Goal: Task Accomplishment & Management: Manage account settings

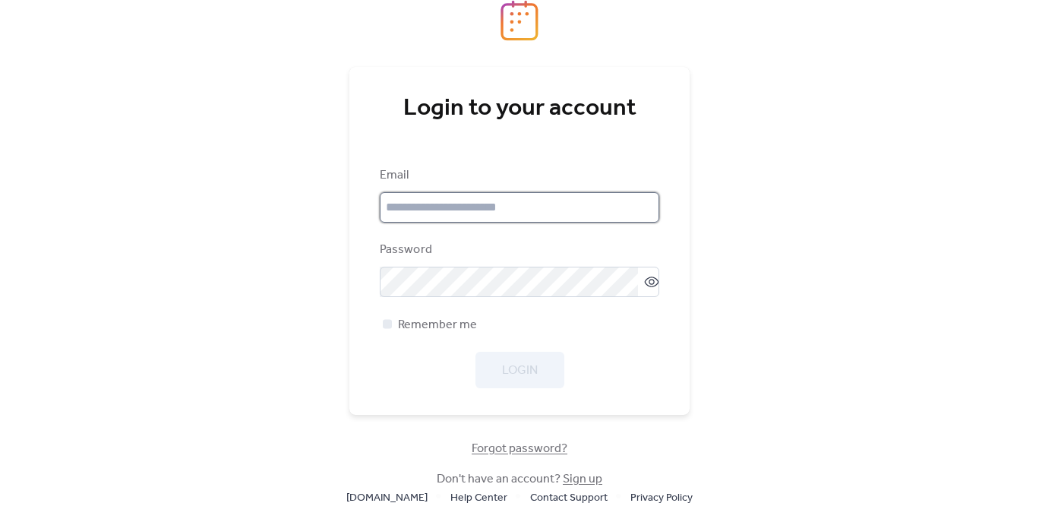
click at [560, 204] on input "email" at bounding box center [520, 207] width 280 height 30
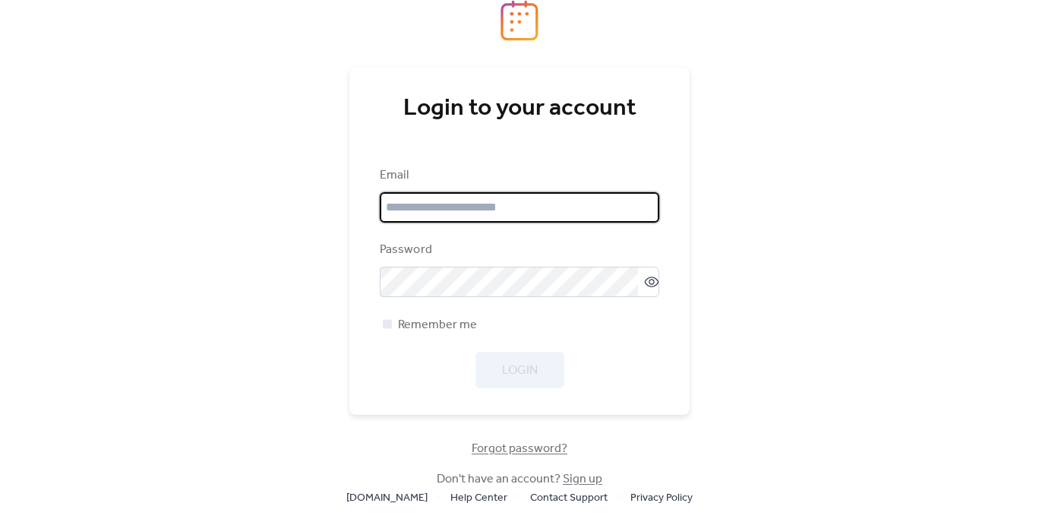
type input "**********"
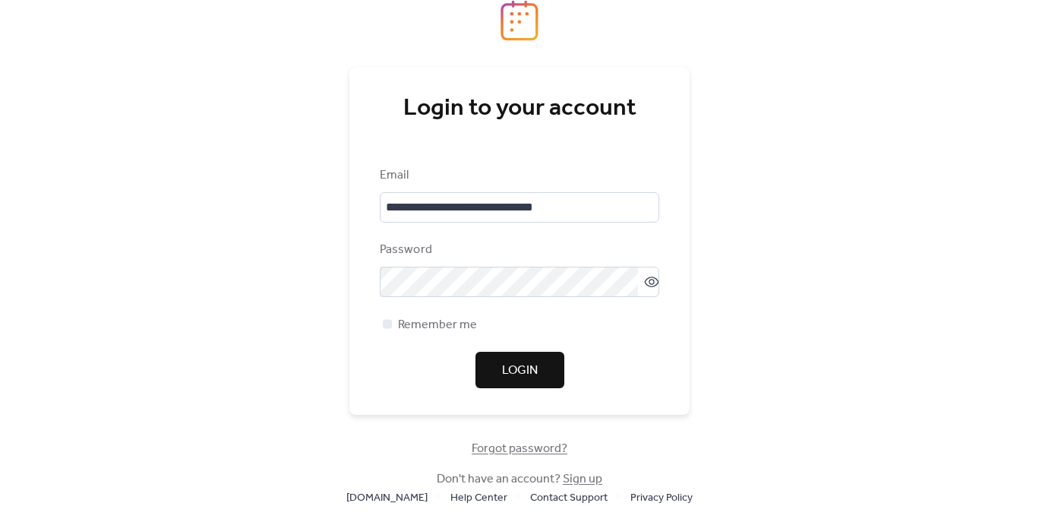
click at [526, 376] on span "Login" at bounding box center [520, 371] width 36 height 18
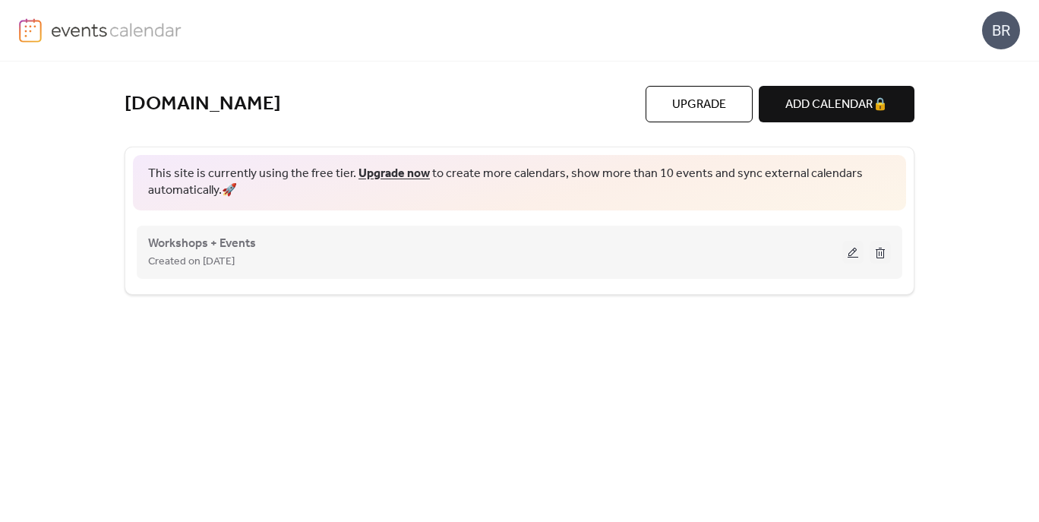
click at [318, 254] on div "Created on [DATE]" at bounding box center [495, 261] width 694 height 18
click at [237, 245] on span "Workshops + Events" at bounding box center [202, 244] width 108 height 18
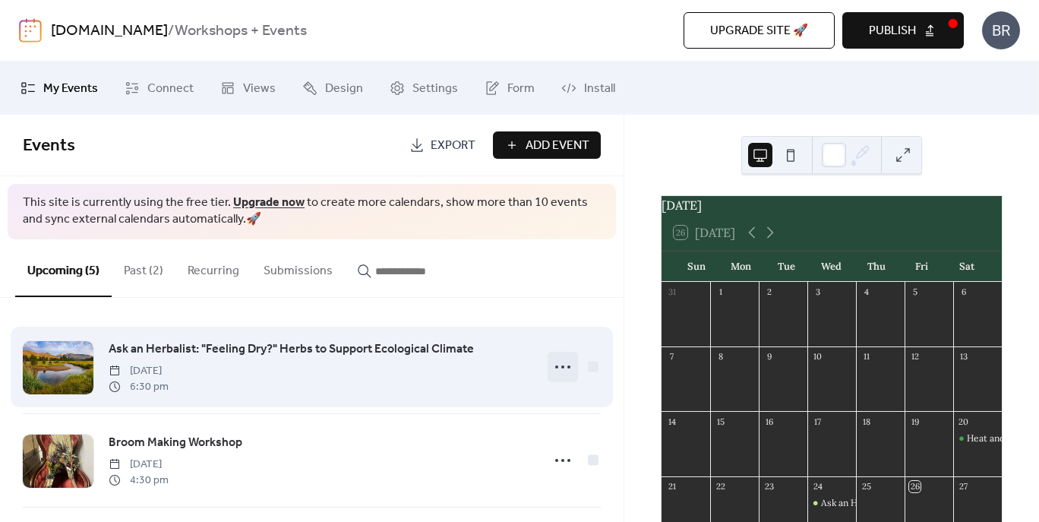
click at [561, 371] on icon at bounding box center [563, 367] width 24 height 24
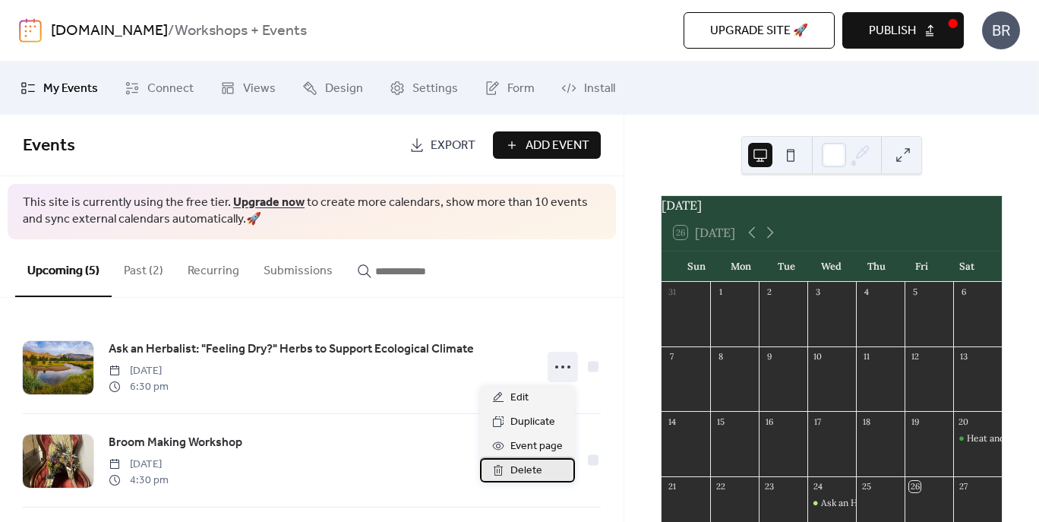
click at [534, 470] on span "Delete" at bounding box center [527, 471] width 32 height 18
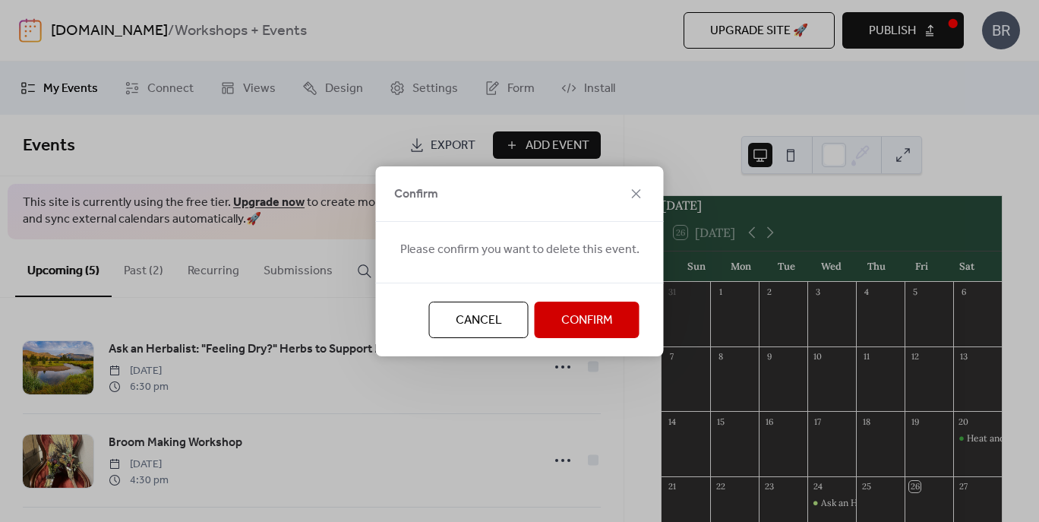
click at [591, 329] on span "Confirm" at bounding box center [587, 320] width 52 height 18
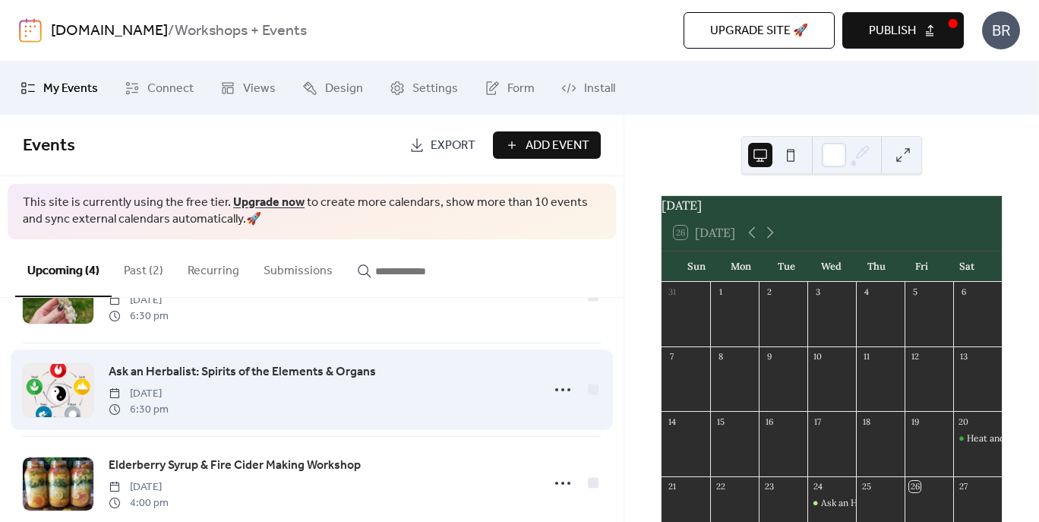
scroll to position [166, 0]
click at [559, 385] on icon at bounding box center [563, 388] width 24 height 24
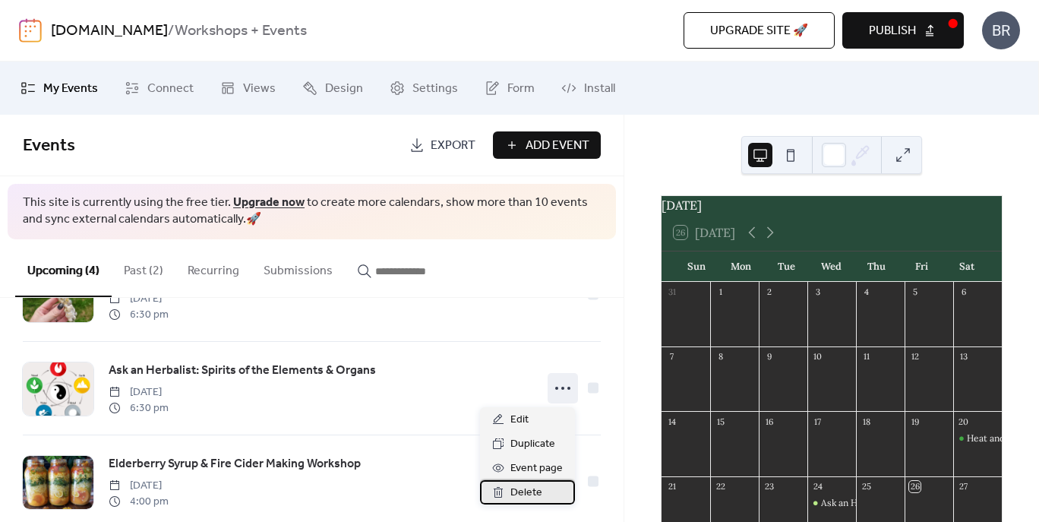
click at [533, 488] on span "Delete" at bounding box center [527, 493] width 32 height 18
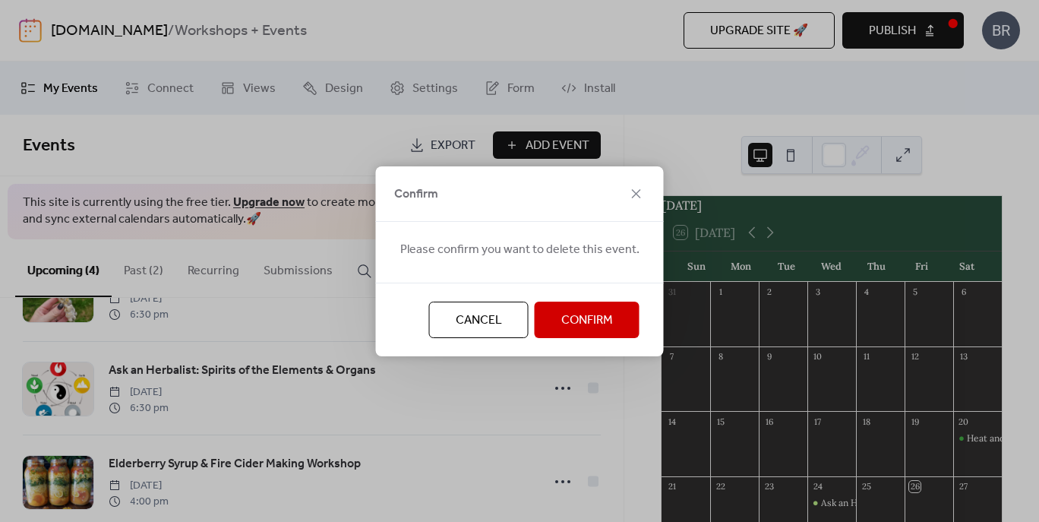
click at [572, 321] on span "Confirm" at bounding box center [587, 320] width 52 height 18
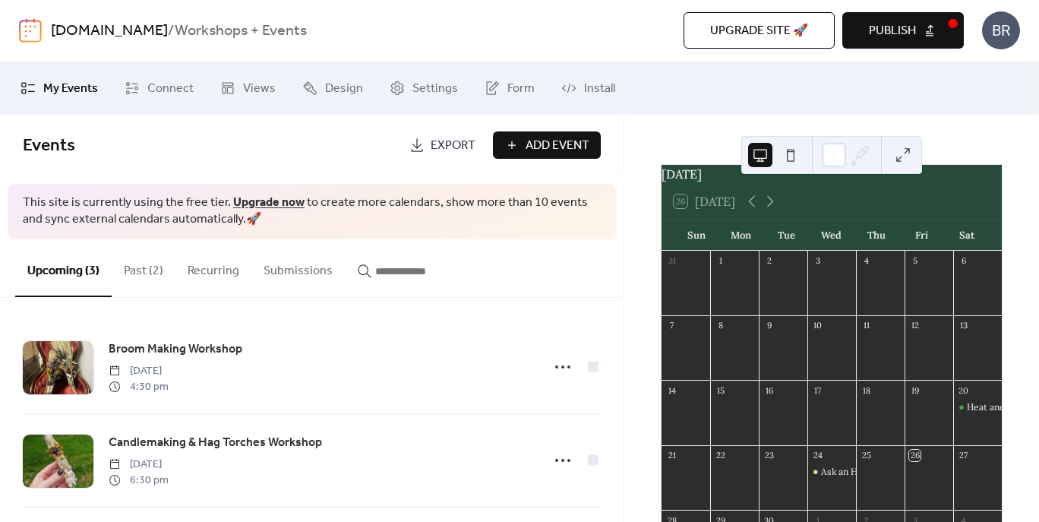
scroll to position [13, 0]
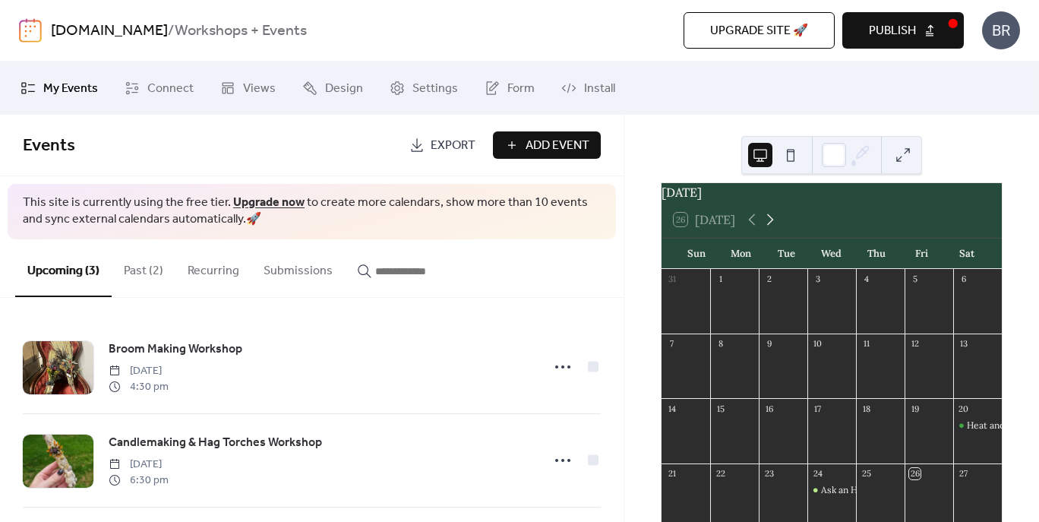
click at [769, 229] on icon at bounding box center [770, 219] width 18 height 18
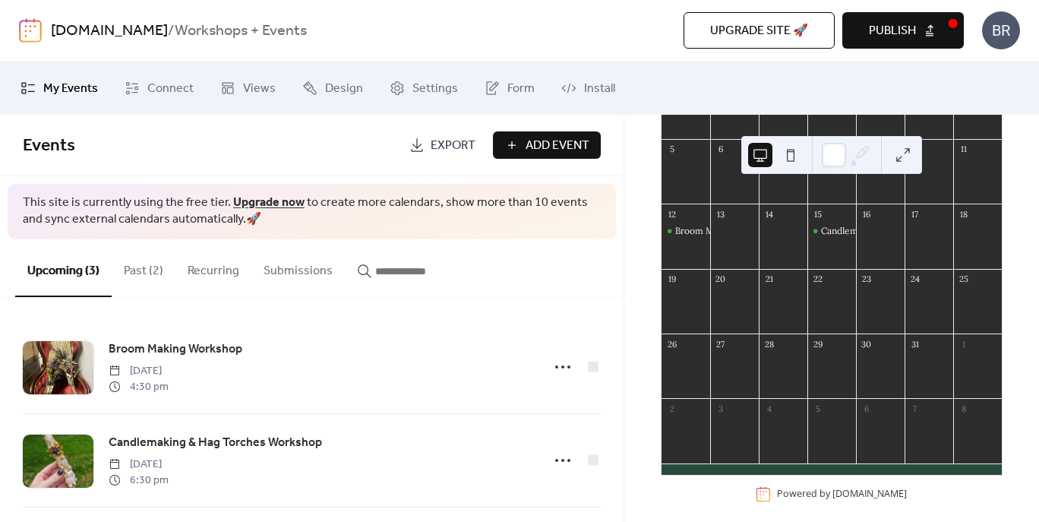
scroll to position [226, 0]
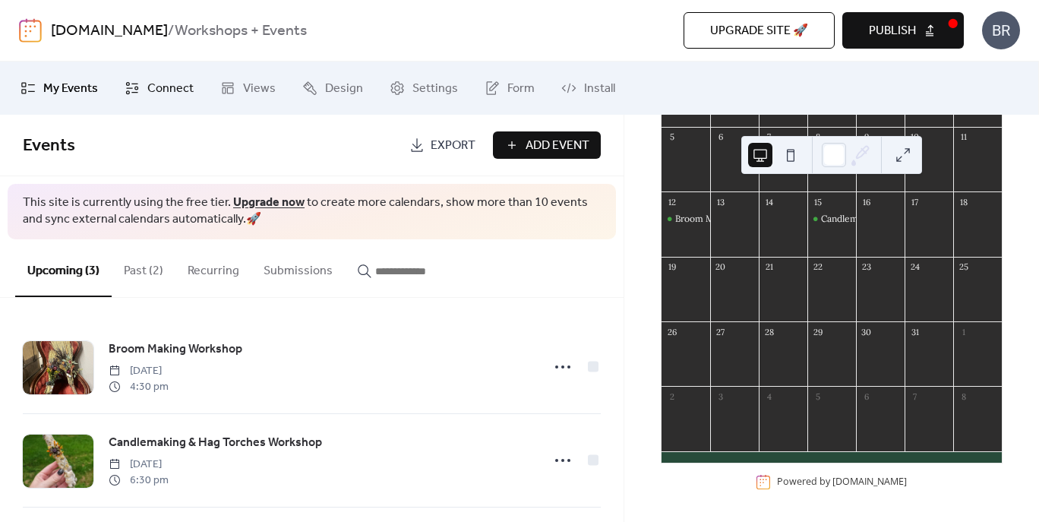
click at [160, 87] on span "Connect" at bounding box center [170, 89] width 46 height 18
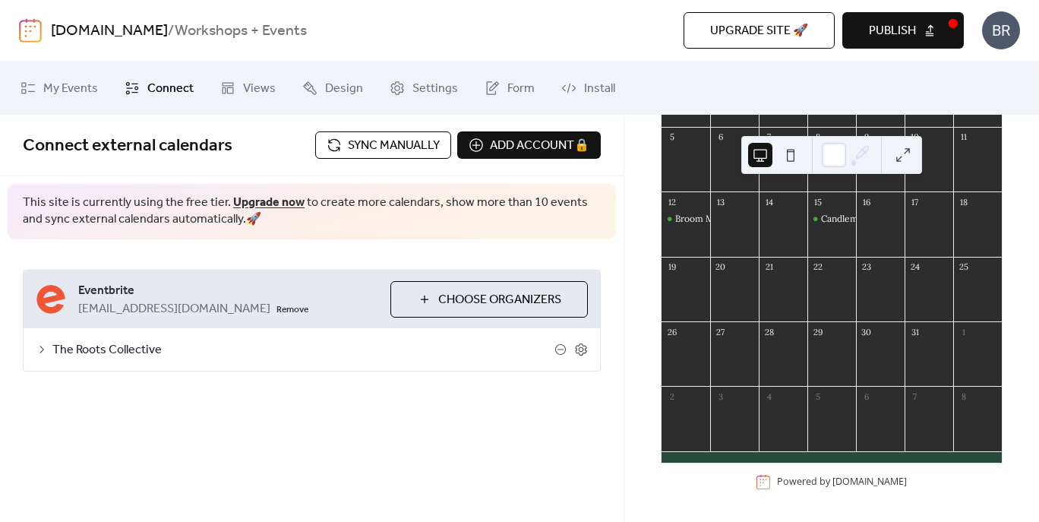
click at [39, 352] on icon at bounding box center [42, 349] width 12 height 12
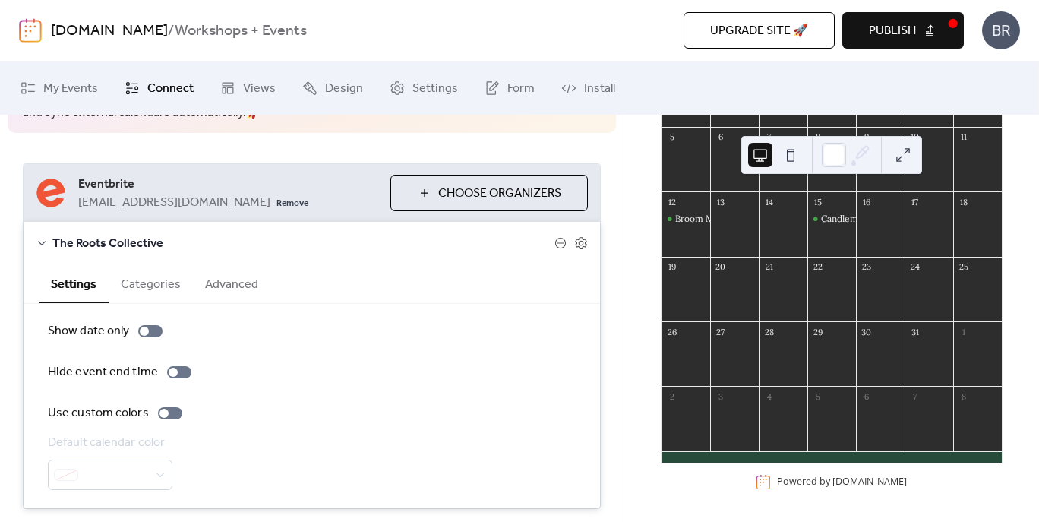
scroll to position [78, 0]
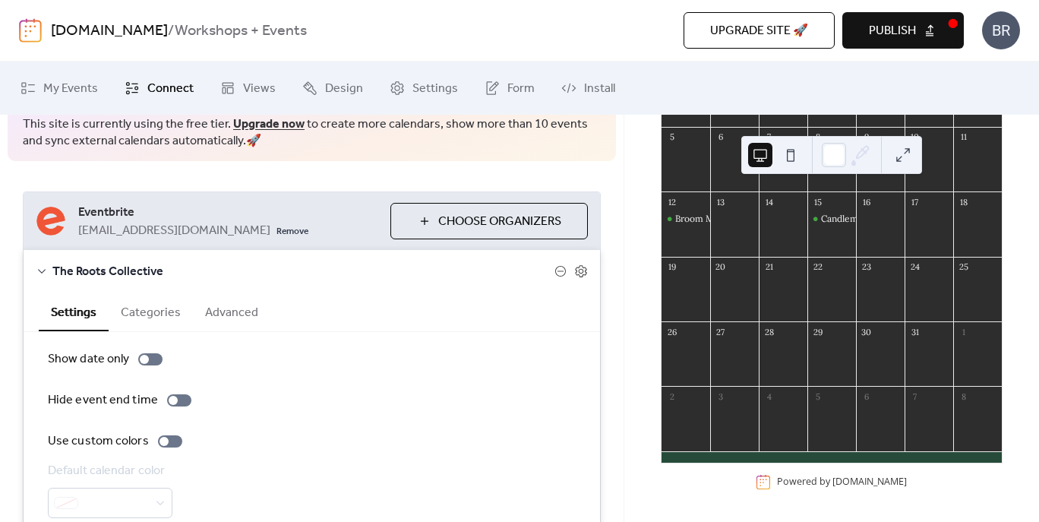
click at [158, 319] on button "Categories" at bounding box center [151, 310] width 84 height 37
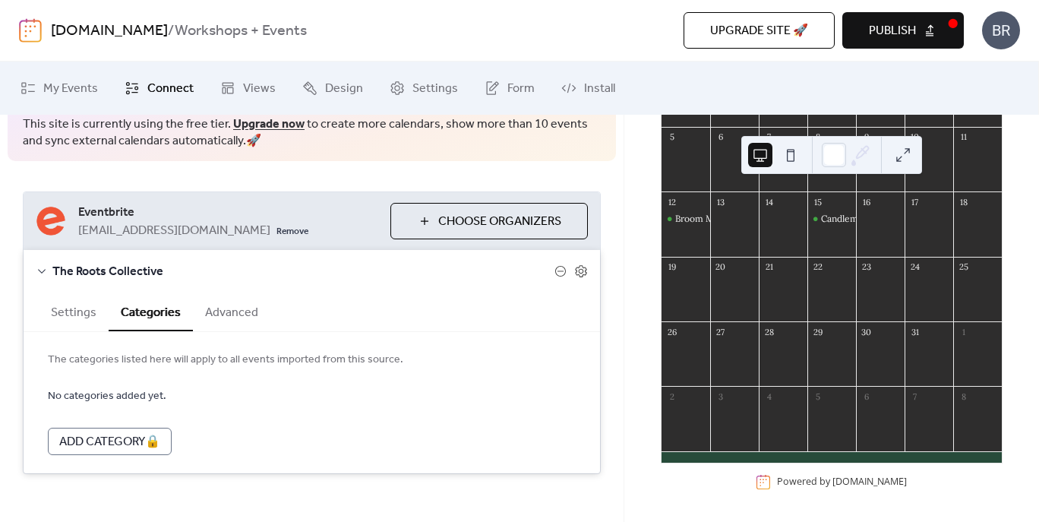
click at [213, 326] on button "Advanced" at bounding box center [231, 310] width 77 height 37
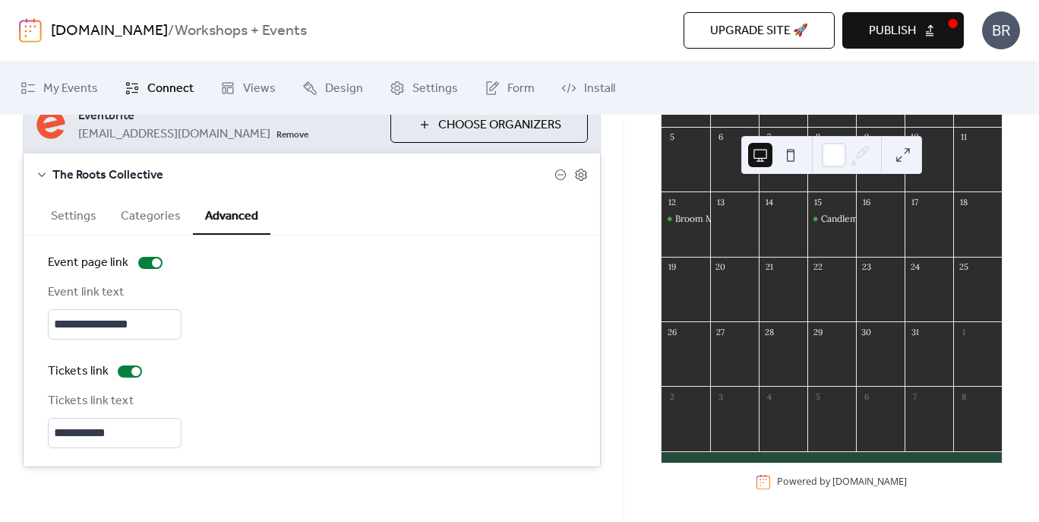
scroll to position [176, 0]
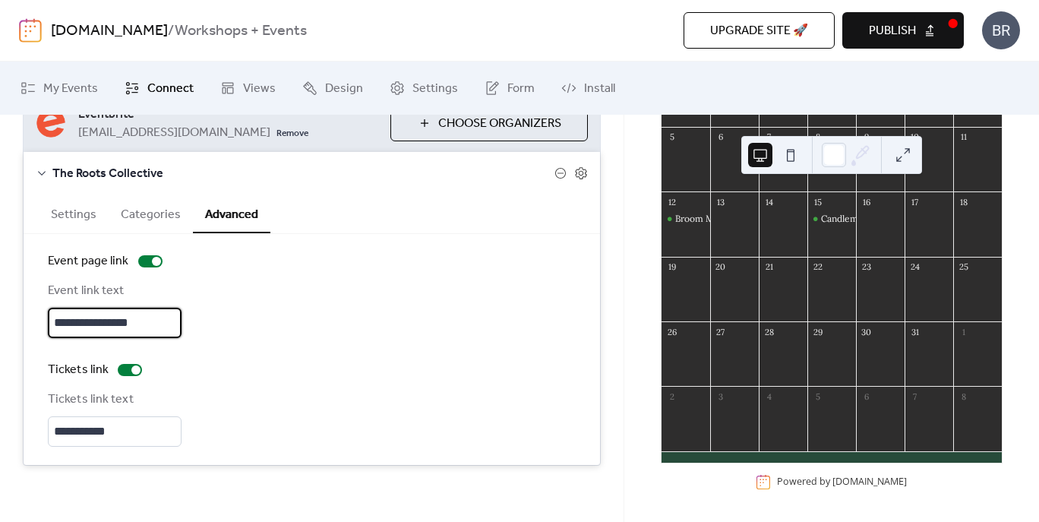
drag, startPoint x: 169, startPoint y: 324, endPoint x: 46, endPoint y: 316, distance: 124.1
click at [46, 318] on div "**********" at bounding box center [312, 349] width 577 height 231
type input "*"
type input "**********"
click at [245, 347] on div "**********" at bounding box center [312, 349] width 528 height 194
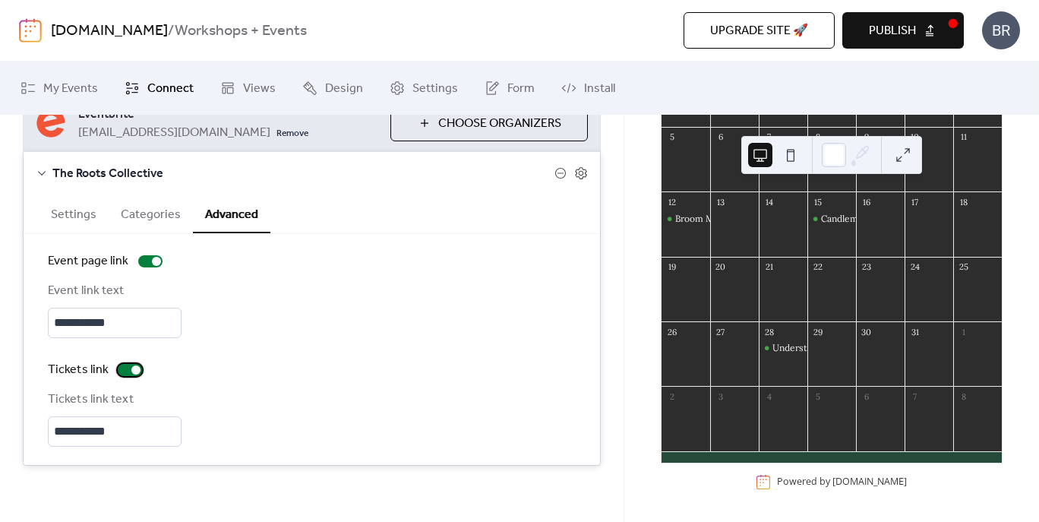
click at [128, 374] on div at bounding box center [130, 370] width 24 height 12
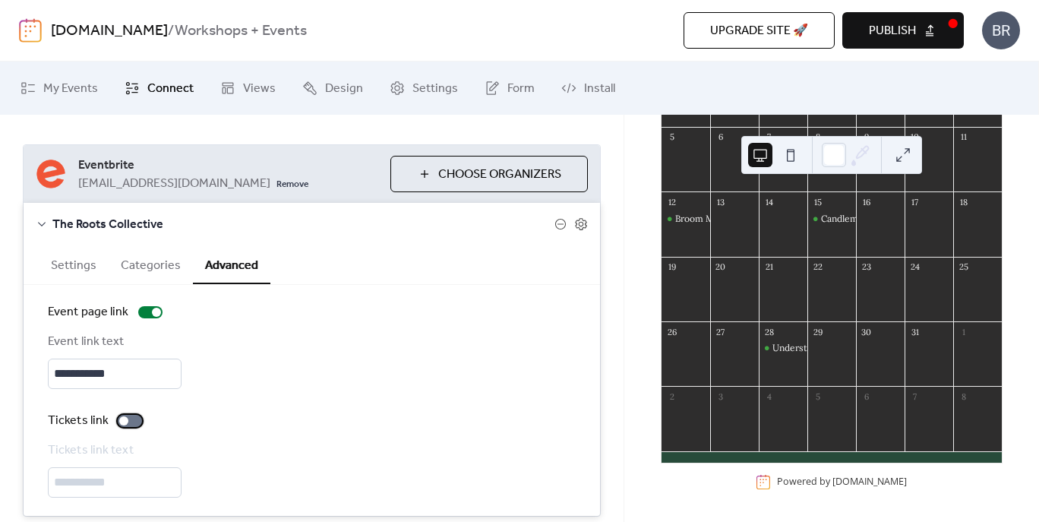
scroll to position [122, 0]
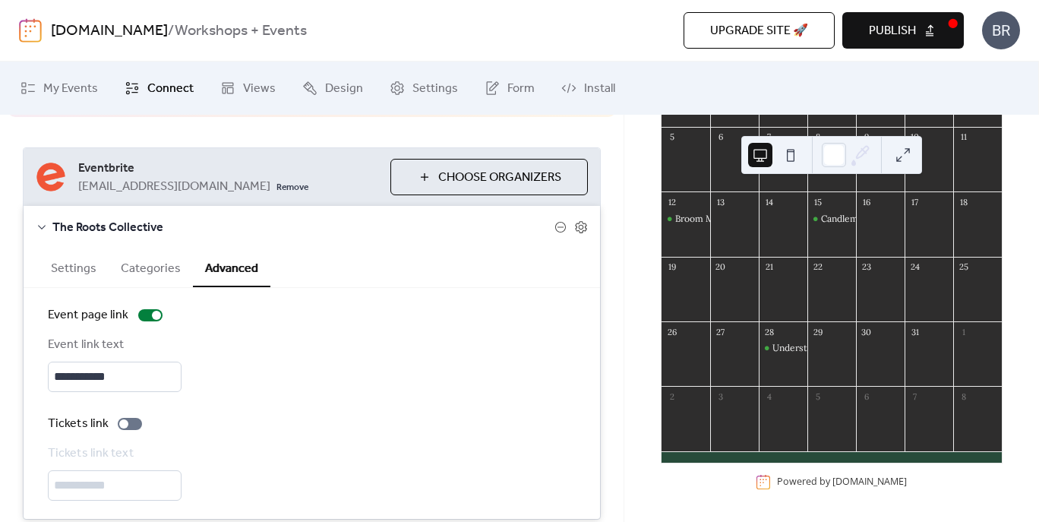
click at [74, 268] on button "Settings" at bounding box center [74, 266] width 70 height 37
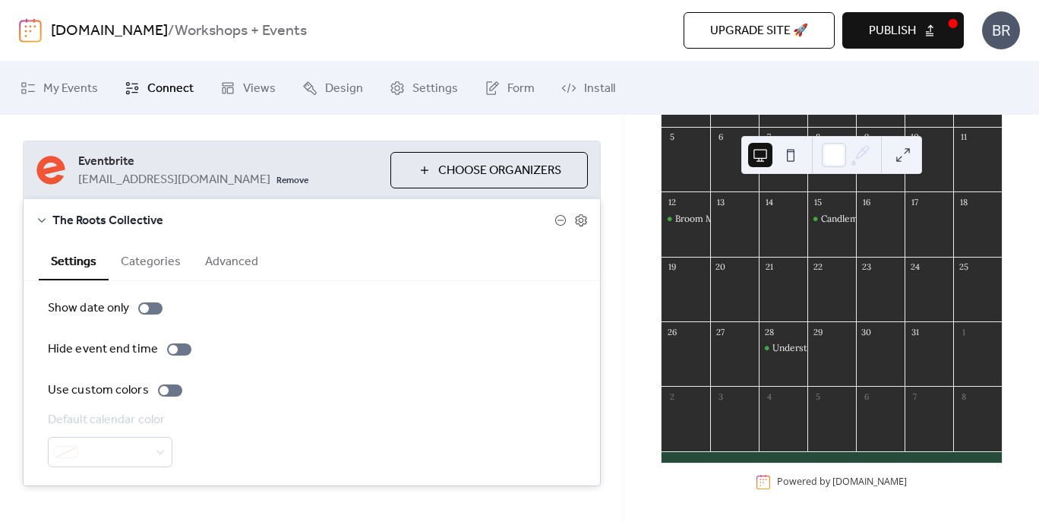
scroll to position [128, 0]
click at [577, 220] on icon at bounding box center [581, 222] width 14 height 14
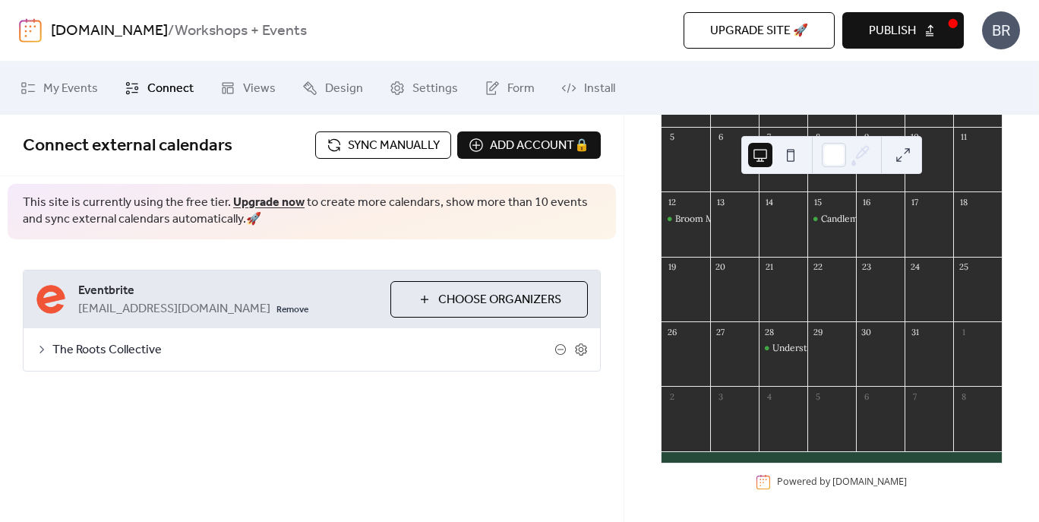
click at [362, 355] on span "The Roots Collective" at bounding box center [303, 350] width 502 height 18
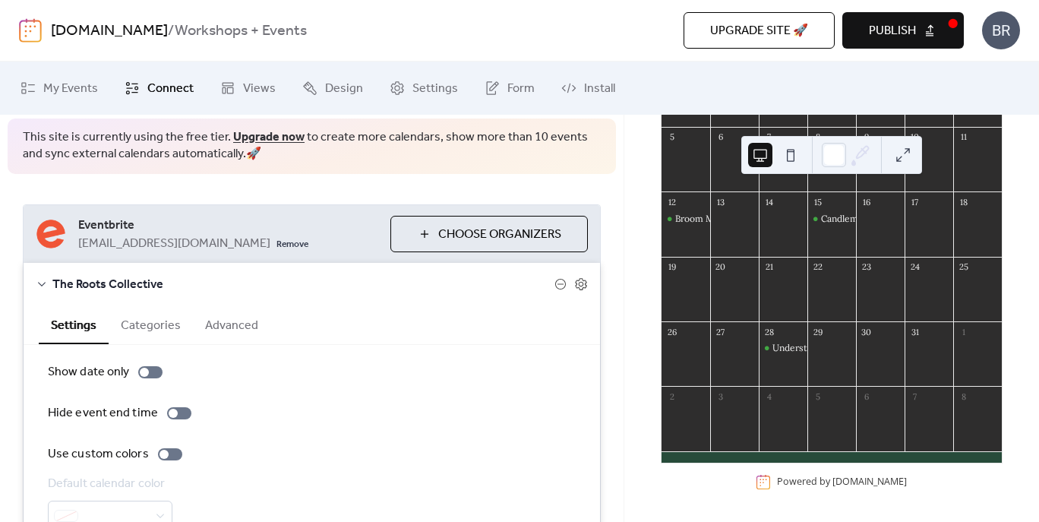
scroll to position [43, 0]
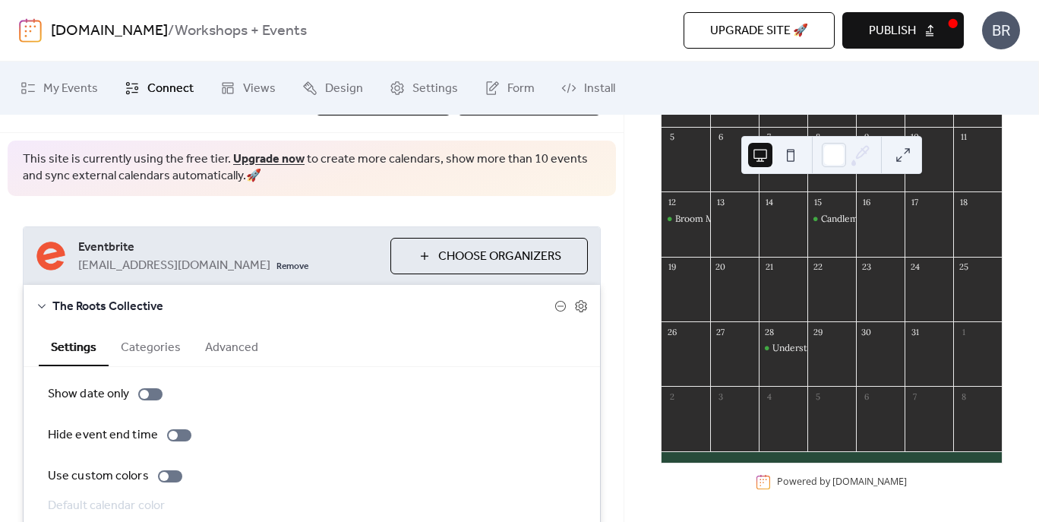
click at [883, 34] on span "Publish" at bounding box center [892, 31] width 47 height 18
